Goal: Task Accomplishment & Management: Use online tool/utility

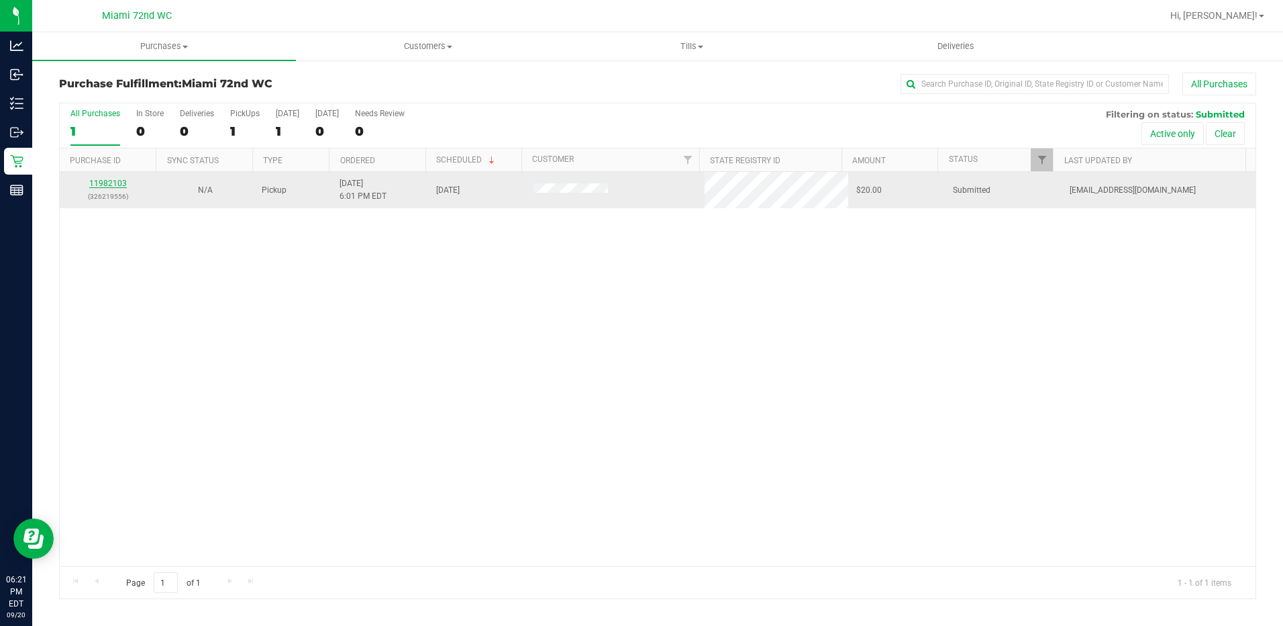
click at [115, 183] on link "11982103" at bounding box center [108, 183] width 38 height 9
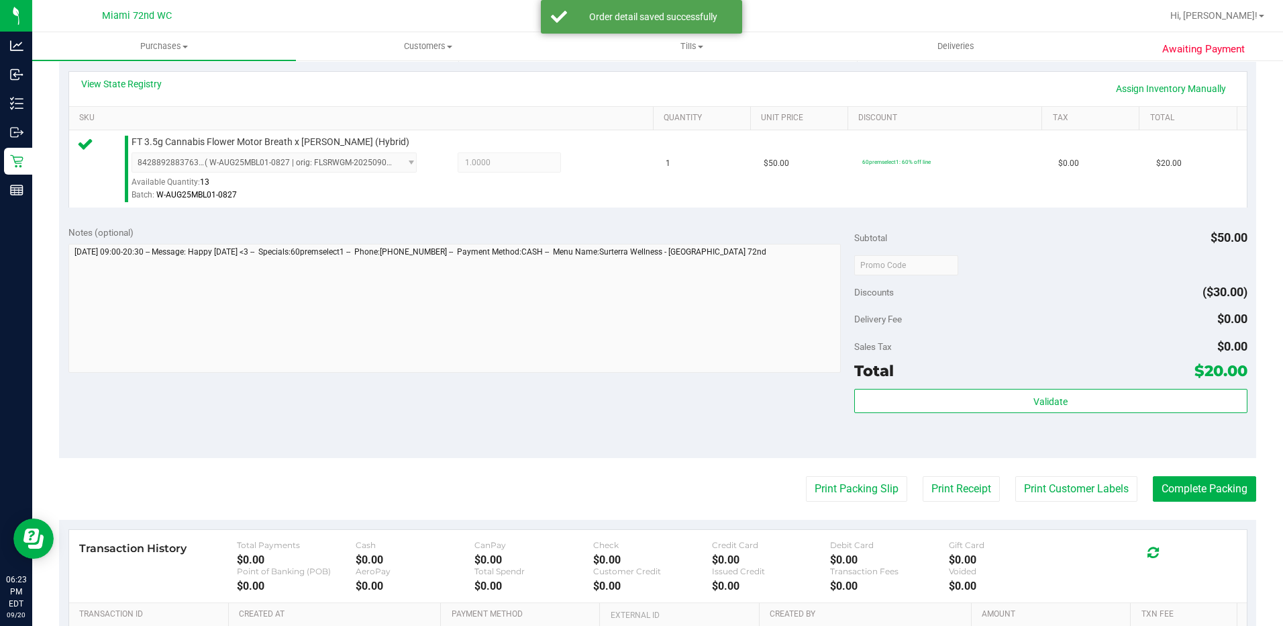
scroll to position [472, 0]
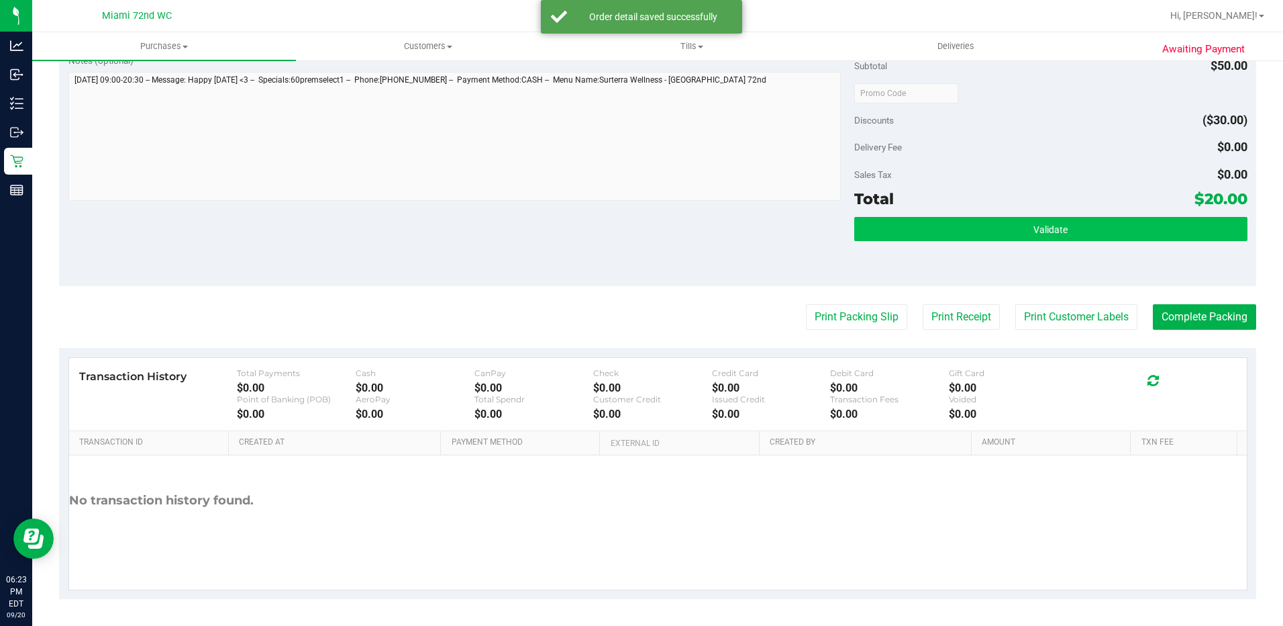
click at [1055, 230] on span "Validate" at bounding box center [1051, 229] width 34 height 11
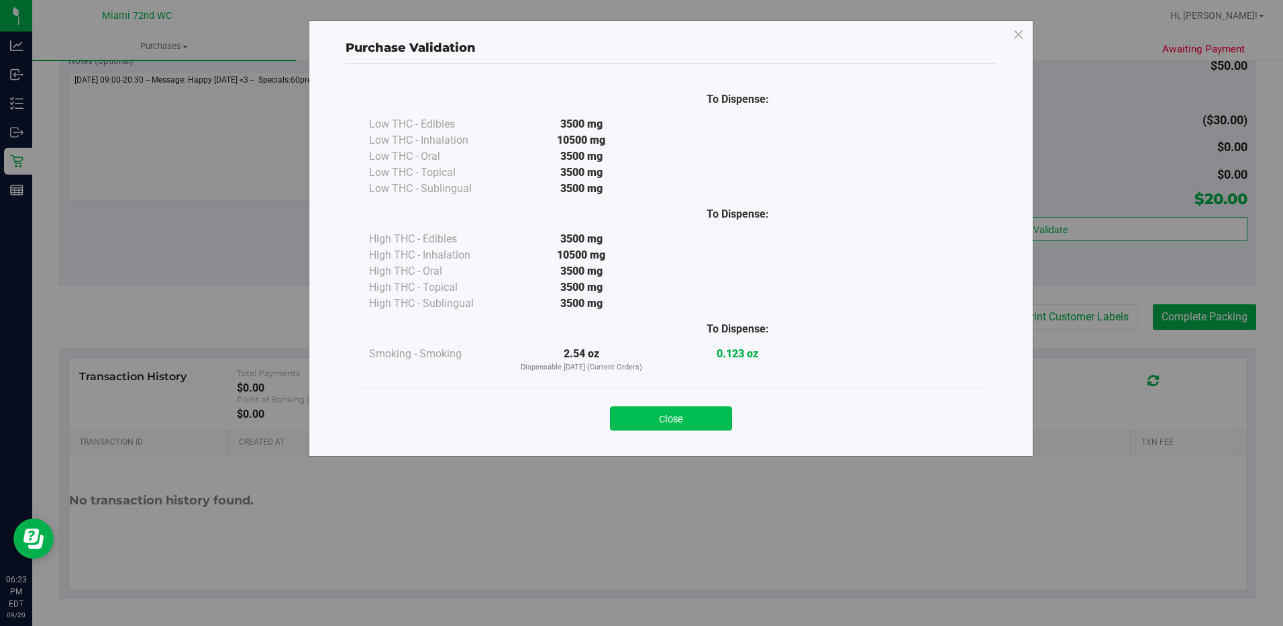
click at [676, 413] on button "Close" at bounding box center [671, 418] width 122 height 24
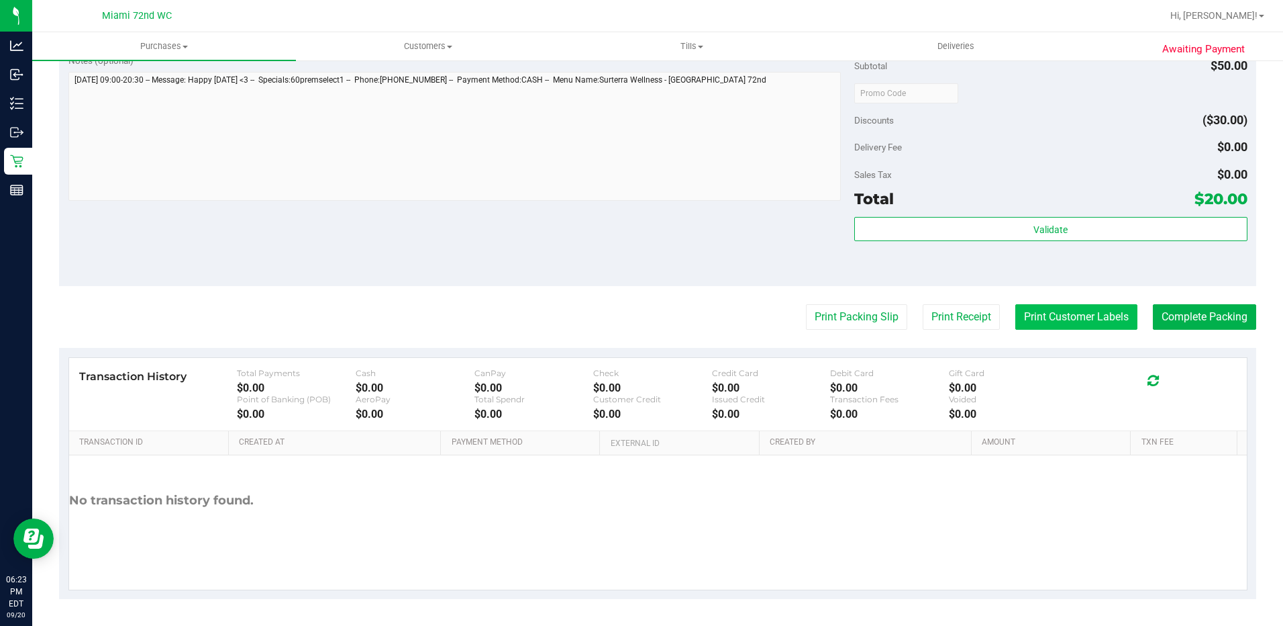
click at [1066, 307] on button "Print Customer Labels" at bounding box center [1077, 317] width 122 height 26
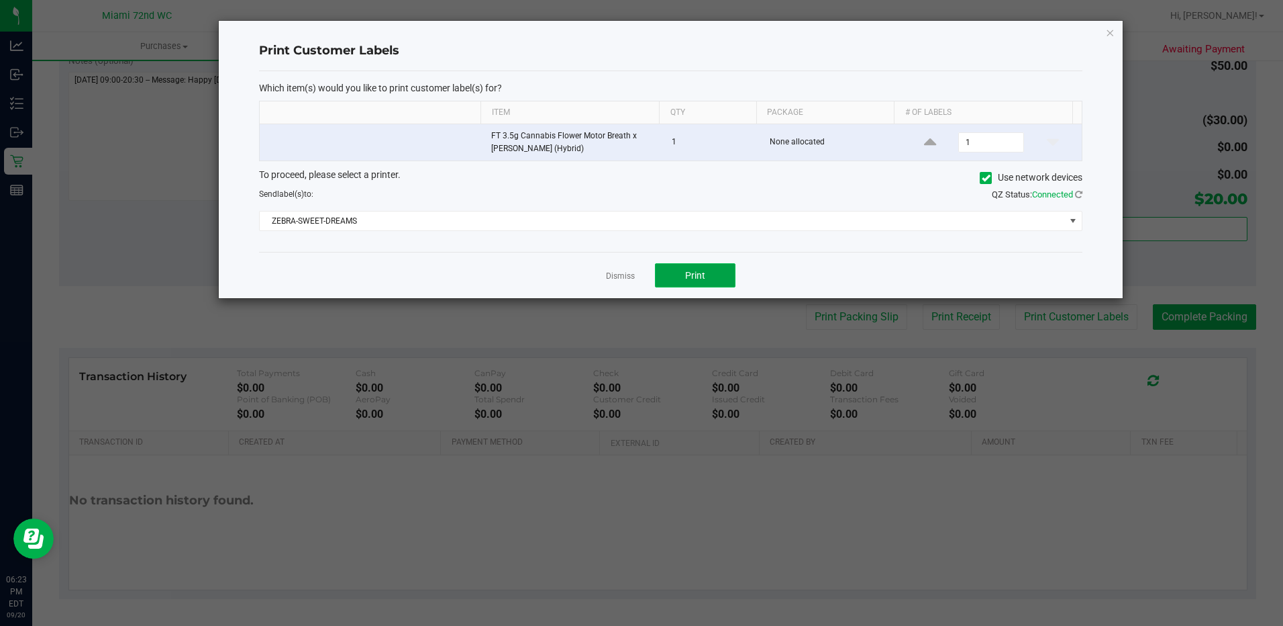
click at [710, 266] on button "Print" at bounding box center [695, 275] width 81 height 24
click at [626, 272] on link "Dismiss" at bounding box center [620, 275] width 29 height 11
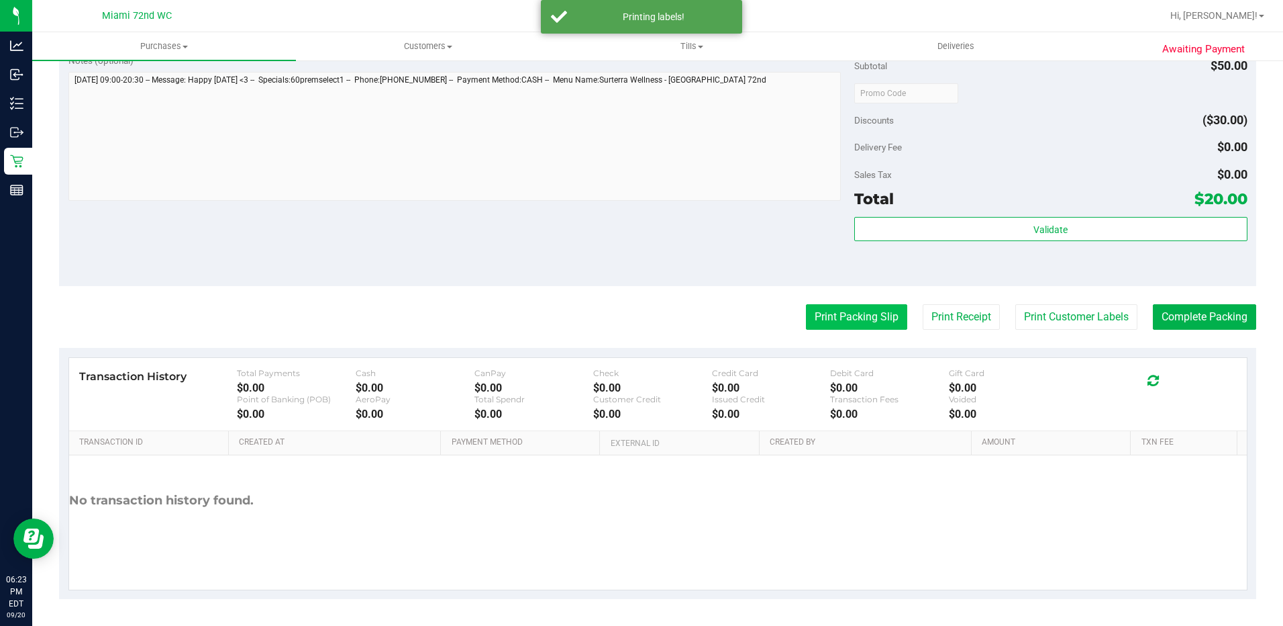
click at [847, 317] on button "Print Packing Slip" at bounding box center [856, 317] width 101 height 26
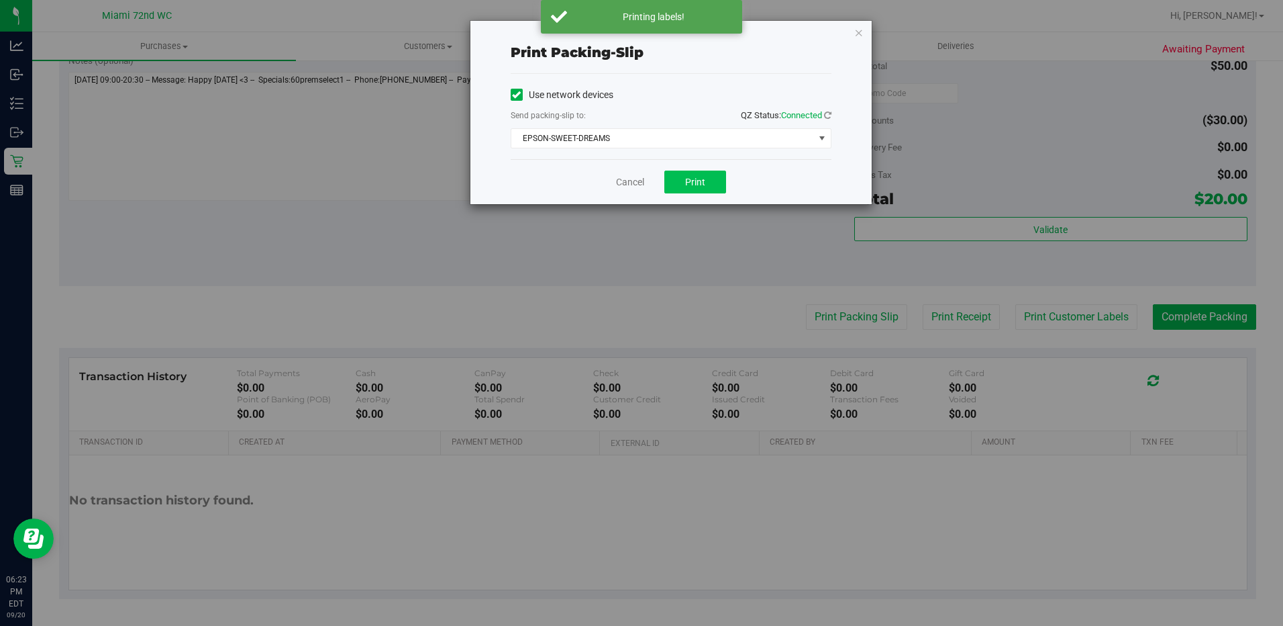
click at [705, 174] on button "Print" at bounding box center [695, 181] width 62 height 23
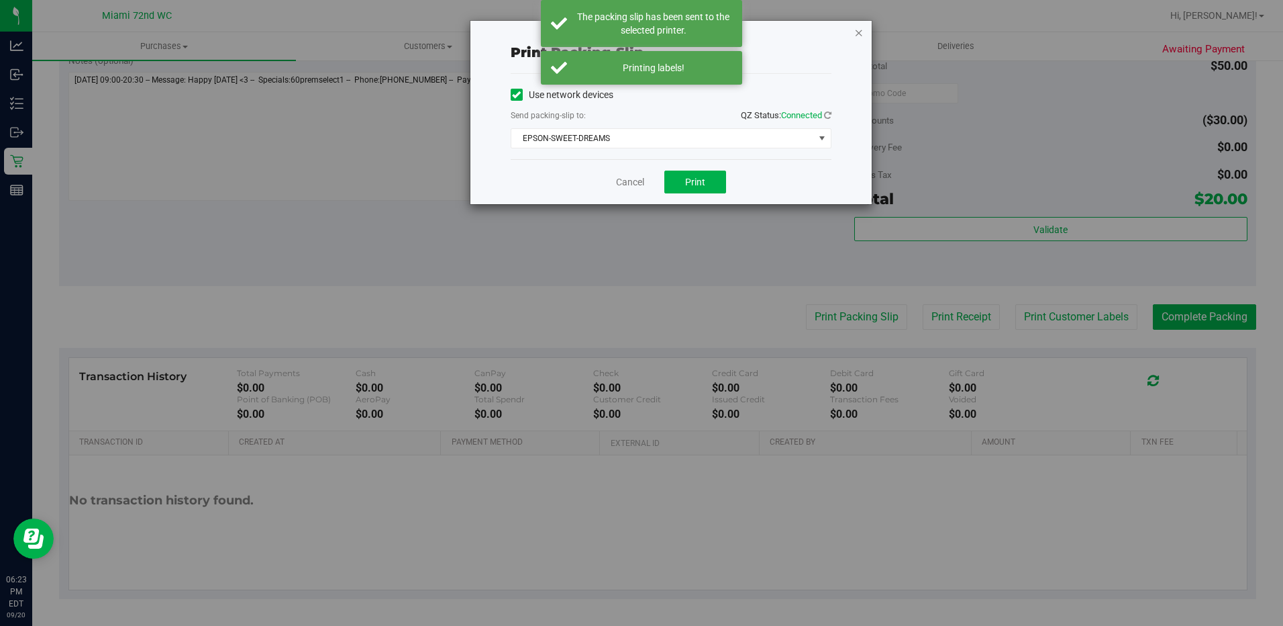
click at [861, 36] on icon "button" at bounding box center [858, 32] width 9 height 16
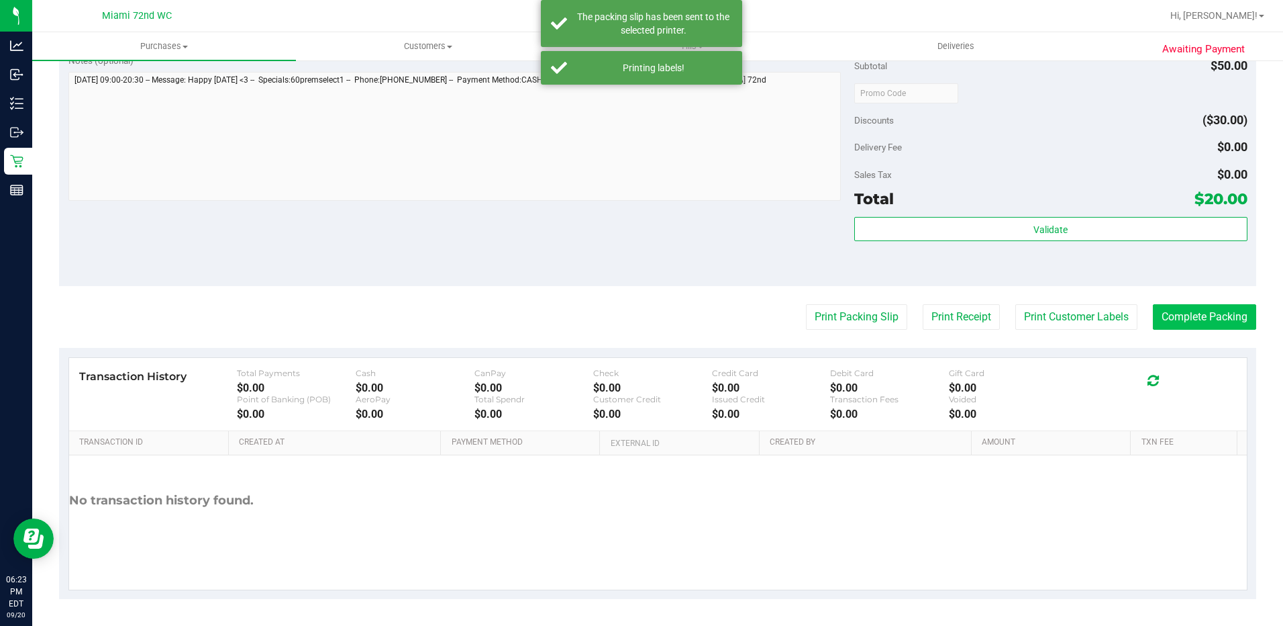
click at [1182, 311] on button "Complete Packing" at bounding box center [1204, 317] width 103 height 26
